Goal: Information Seeking & Learning: Learn about a topic

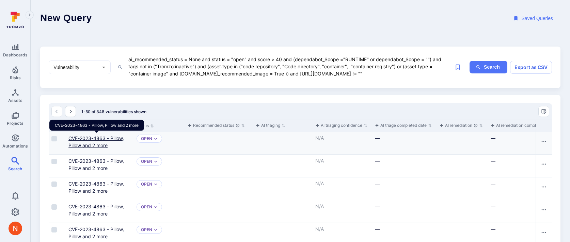
click at [87, 144] on link "CVE-2023-4863 - Pillow, Pillow and 2 more" at bounding box center [95, 141] width 55 height 13
click at [87, 137] on link "CVE-2023-4863 - Pillow, Pillow and 2 more" at bounding box center [95, 141] width 55 height 13
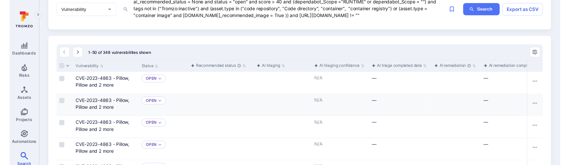
scroll to position [75, 0]
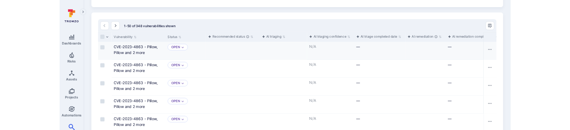
scroll to position [80, 0]
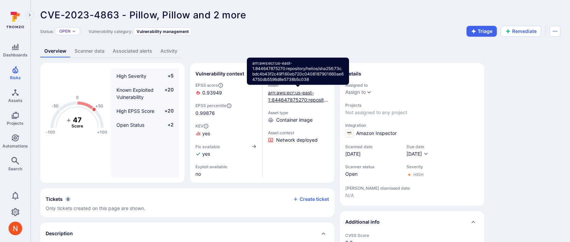
click at [310, 101] on link "arn:aws:ecr:us-east-1:844647875270:repository/helios/sha256:73cbdc4b43f2c49f160…" at bounding box center [298, 111] width 60 height 42
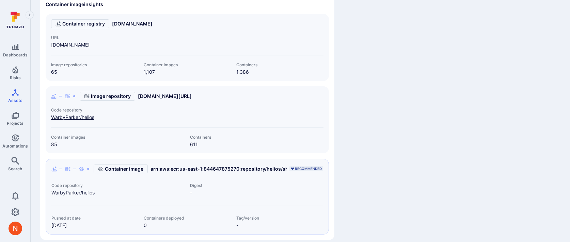
scroll to position [399, 0]
